Goal: Transaction & Acquisition: Purchase product/service

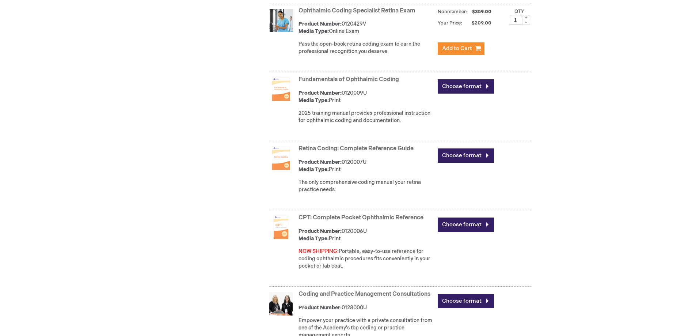
scroll to position [292, 0]
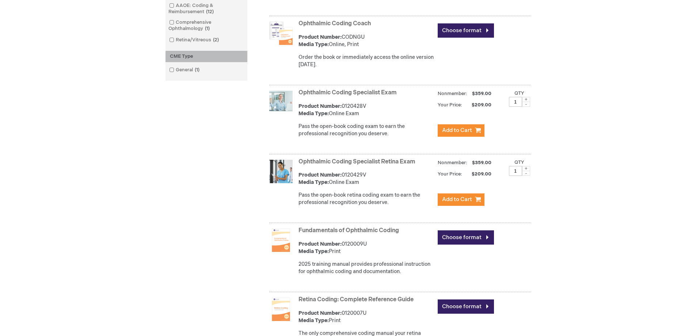
click at [332, 41] on div "Product Number: CODNGU Media Type: Online, Print" at bounding box center [365, 41] width 135 height 15
click at [326, 25] on link "Ophthalmic Coding Coach" at bounding box center [334, 23] width 72 height 7
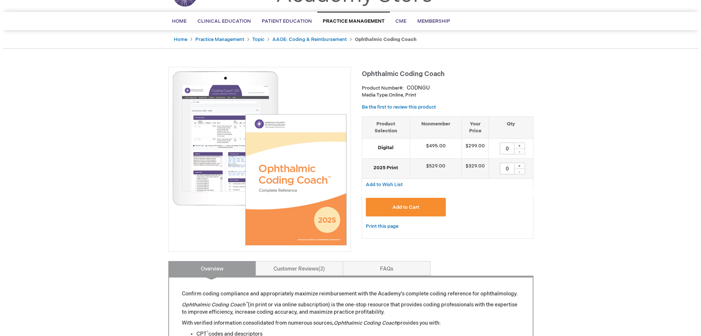
scroll to position [37, 0]
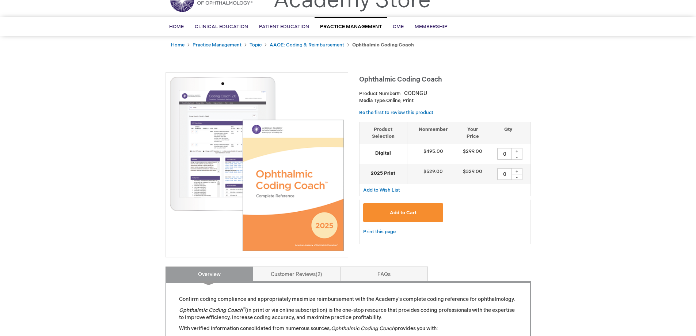
click at [519, 150] on div "+" at bounding box center [516, 151] width 11 height 6
type input "1"
click at [421, 211] on button "Add to Cart" at bounding box center [403, 212] width 80 height 19
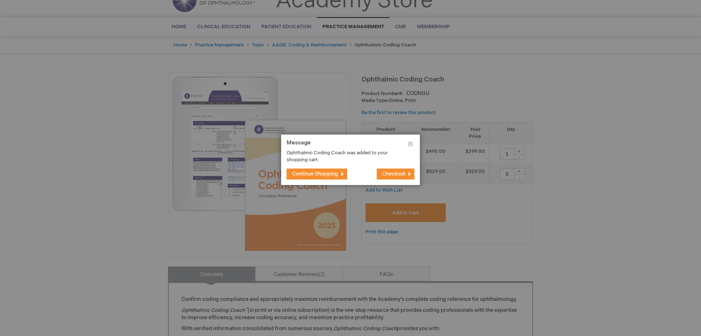
click at [390, 173] on span "Checkout" at bounding box center [393, 174] width 23 height 6
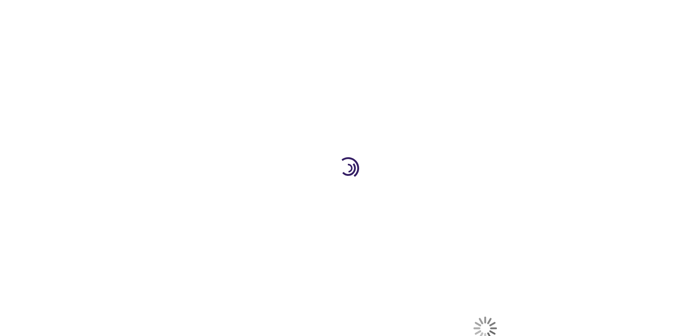
select select "US"
select select "39"
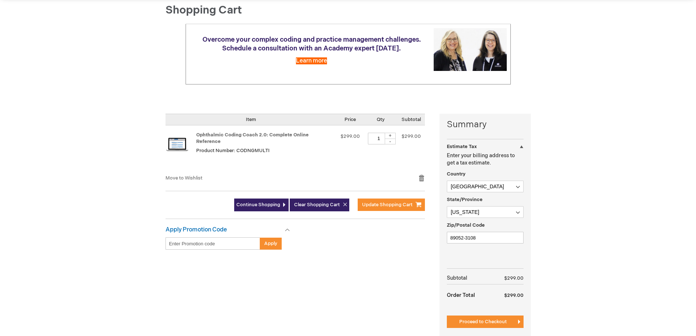
scroll to position [110, 0]
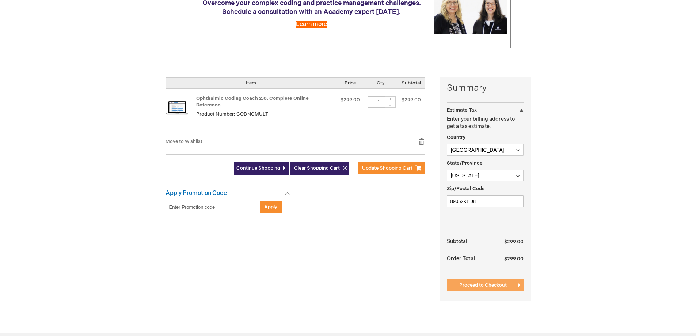
click at [488, 285] on span "Proceed to Checkout" at bounding box center [482, 285] width 47 height 6
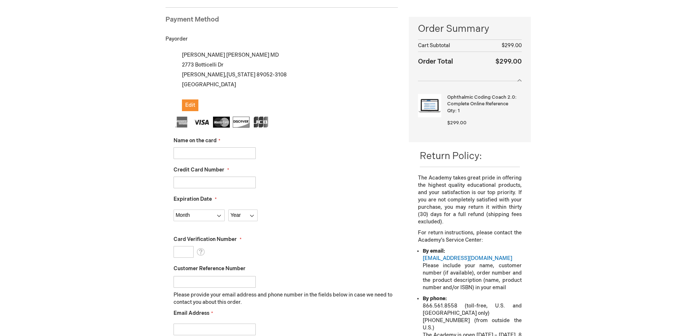
click at [192, 153] on input "Name on the card" at bounding box center [214, 153] width 82 height 12
type input "Ruth Arana"
click at [204, 179] on input "Credit Card Number" at bounding box center [214, 182] width 82 height 12
type input "371664859221040"
click at [195, 212] on select "Month 01 - January 02 - February 03 - March 04 - April 05 - May 06 - June 07 - …" at bounding box center [198, 215] width 51 height 12
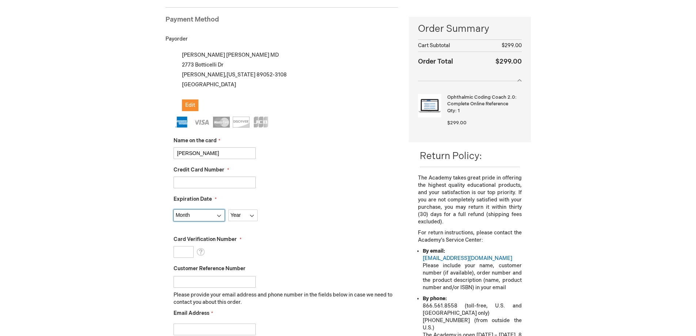
select select "3"
click at [173, 209] on select "Month 01 - January 02 - February 03 - March 04 - April 05 - May 06 - June 07 - …" at bounding box center [198, 215] width 51 height 12
click at [247, 214] on select "Year 2025 2026 2027 2028 2029 2030 2031 2032 2033 2034 2035" at bounding box center [242, 215] width 29 height 12
select select "2030"
click at [228, 209] on select "Year 2025 2026 2027 2028 2029 2030 2031 2032 2033 2034 2035" at bounding box center [242, 215] width 29 height 12
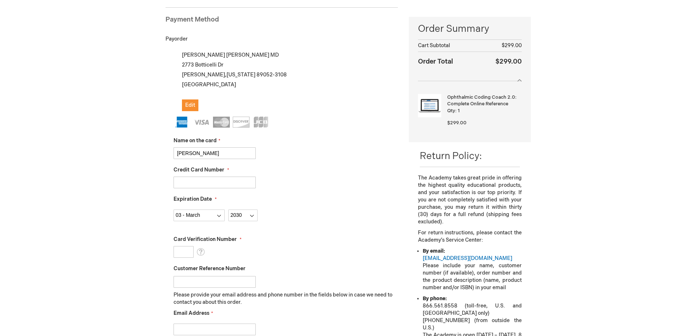
click at [190, 252] on input "Card Verification Number" at bounding box center [183, 252] width 20 height 12
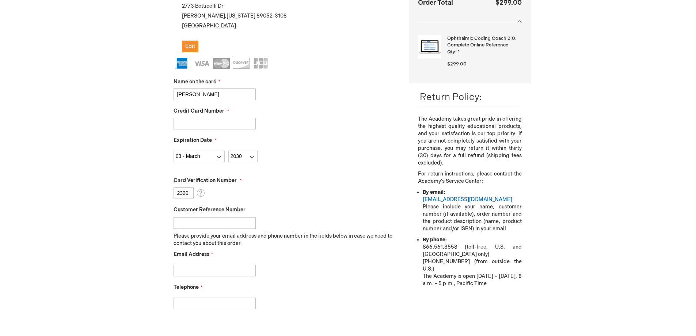
scroll to position [210, 0]
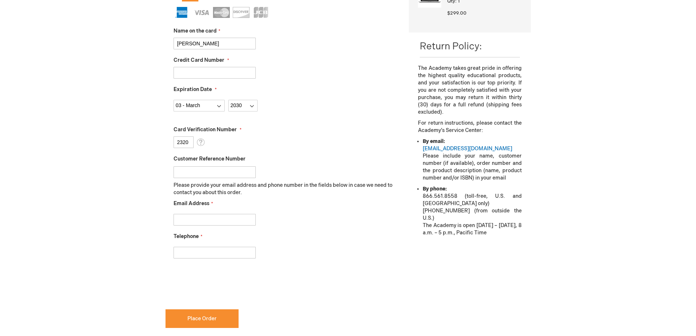
type input "2320"
click at [213, 219] on input "Email Address" at bounding box center [214, 220] width 82 height 12
type input "admin@precisesight.com"
click at [199, 246] on input "Telephone" at bounding box center [214, 252] width 82 height 12
type input "7029821360"
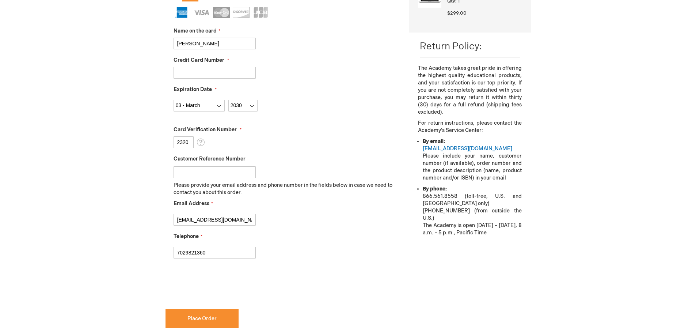
checkbox input "true"
click at [195, 316] on span "Place Order" at bounding box center [201, 318] width 29 height 6
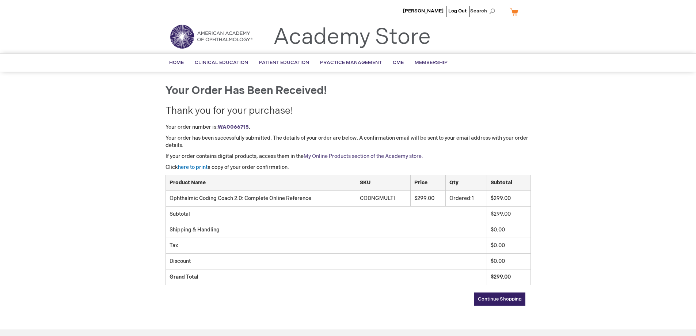
click at [376, 154] on link "My Online Products section of the Academy store." at bounding box center [362, 156] width 119 height 6
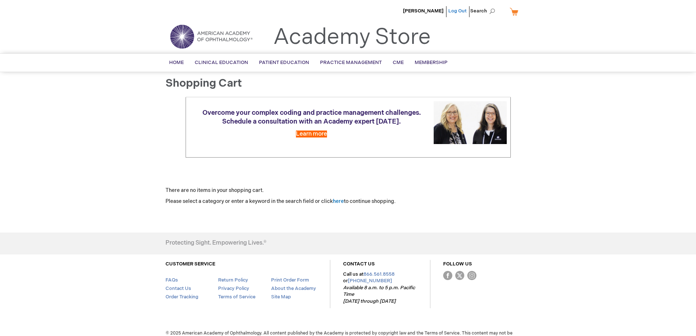
click at [466, 9] on link "Log Out" at bounding box center [457, 11] width 18 height 6
